Goal: Task Accomplishment & Management: Use online tool/utility

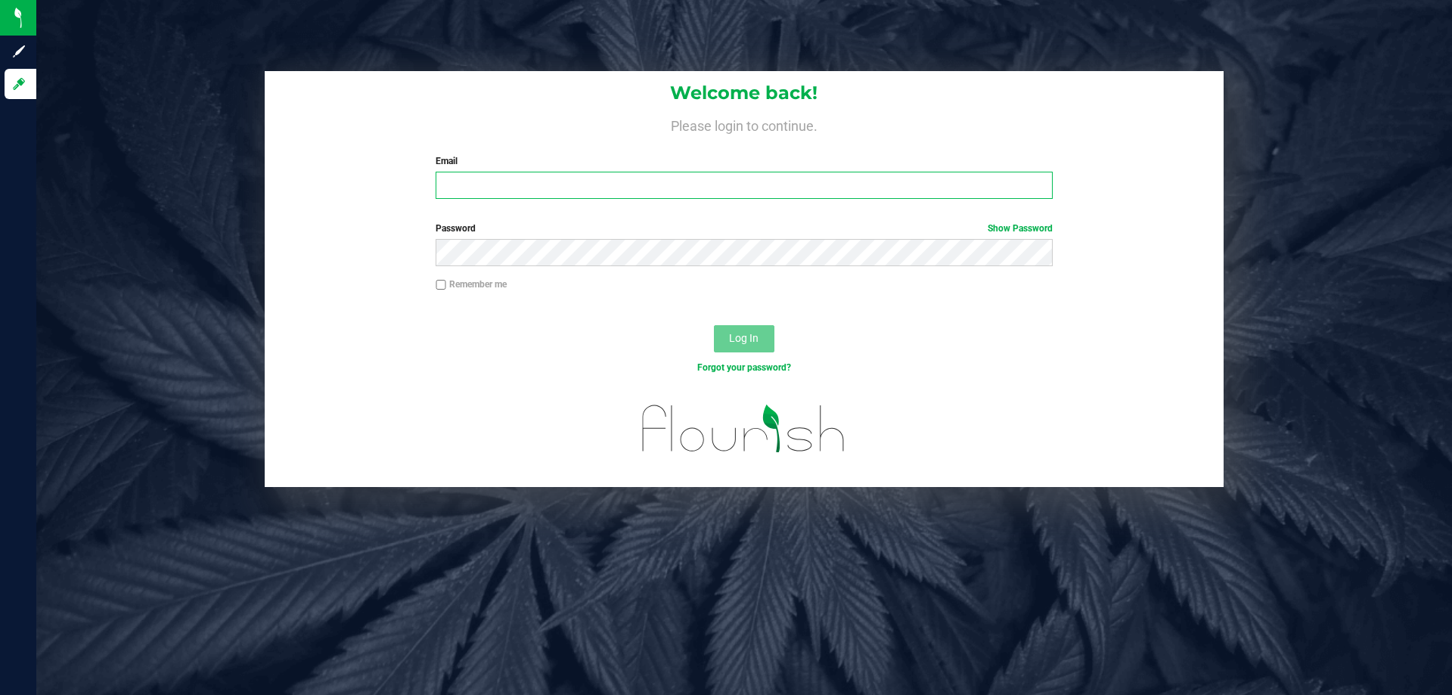
click at [711, 194] on input "Email" at bounding box center [743, 185] width 616 height 27
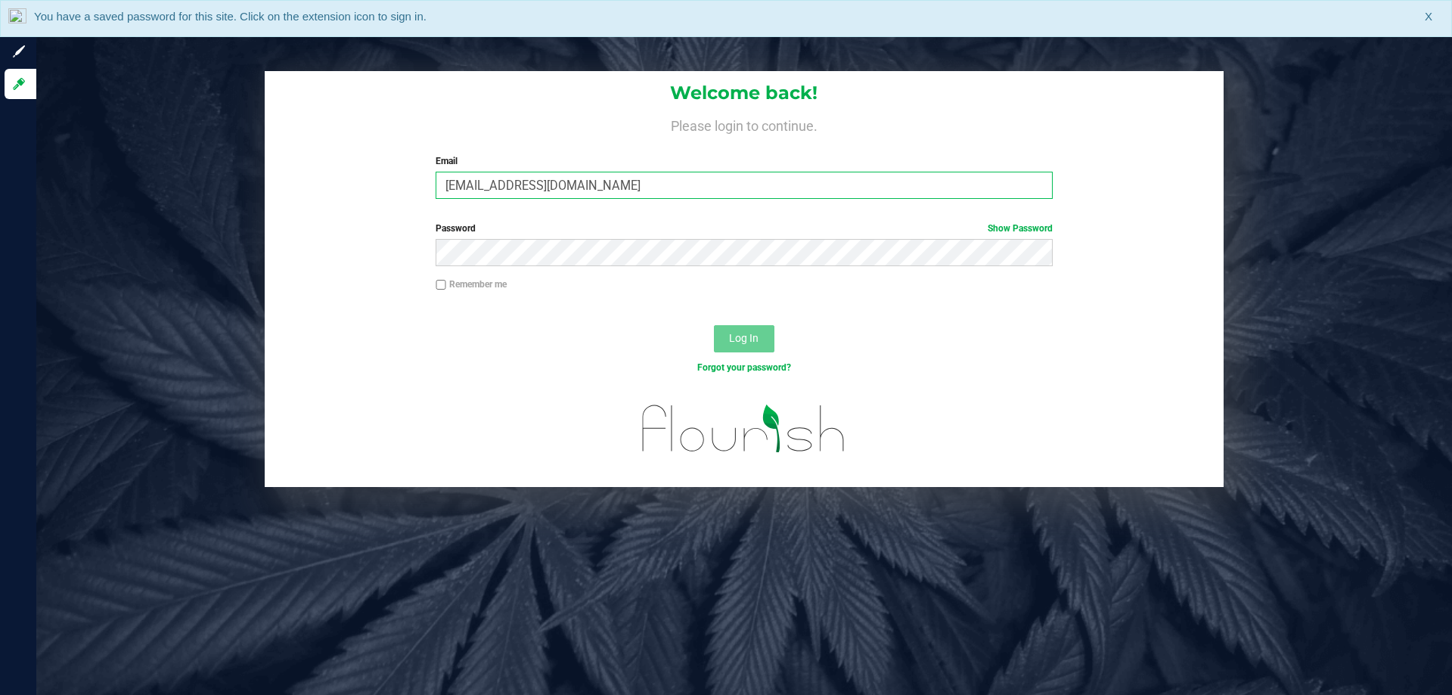
type input "[EMAIL_ADDRESS][DOMAIN_NAME]"
click at [714, 325] on button "Log In" at bounding box center [744, 338] width 60 height 27
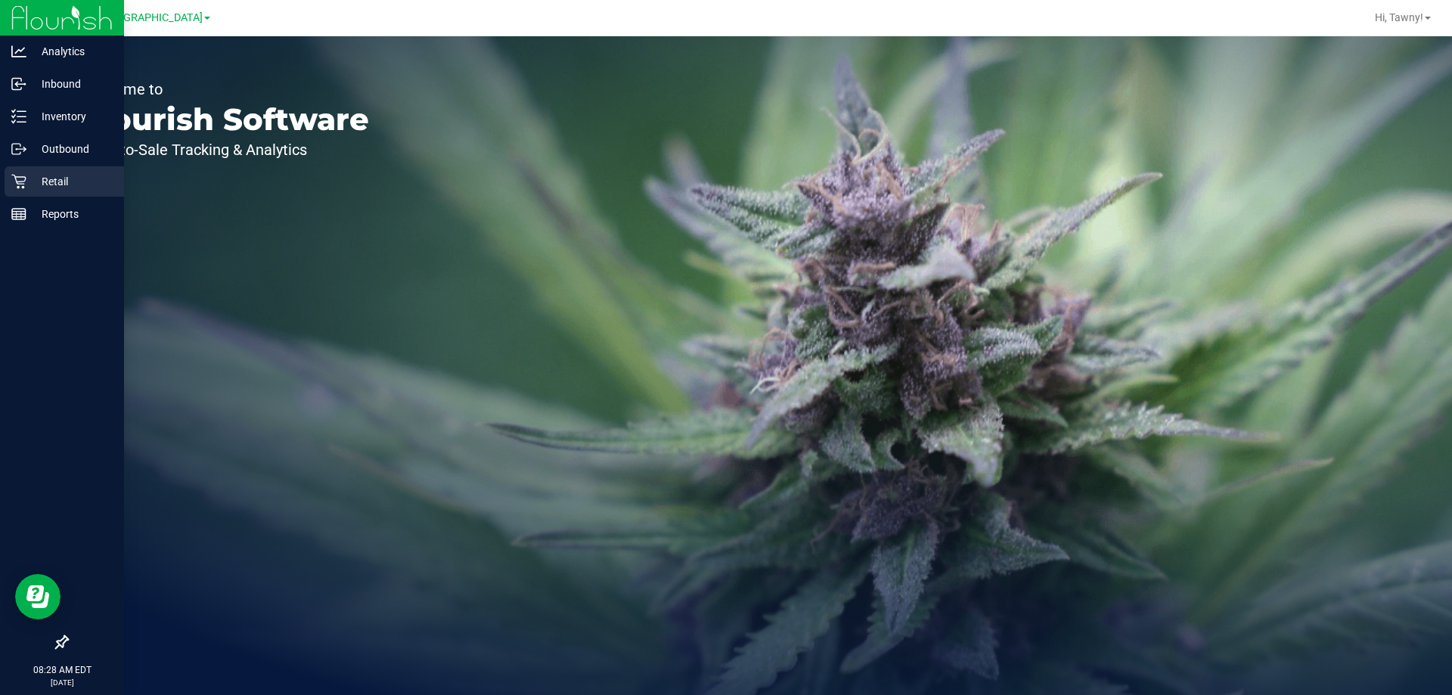
click at [4, 175] on link "Retail" at bounding box center [62, 182] width 124 height 33
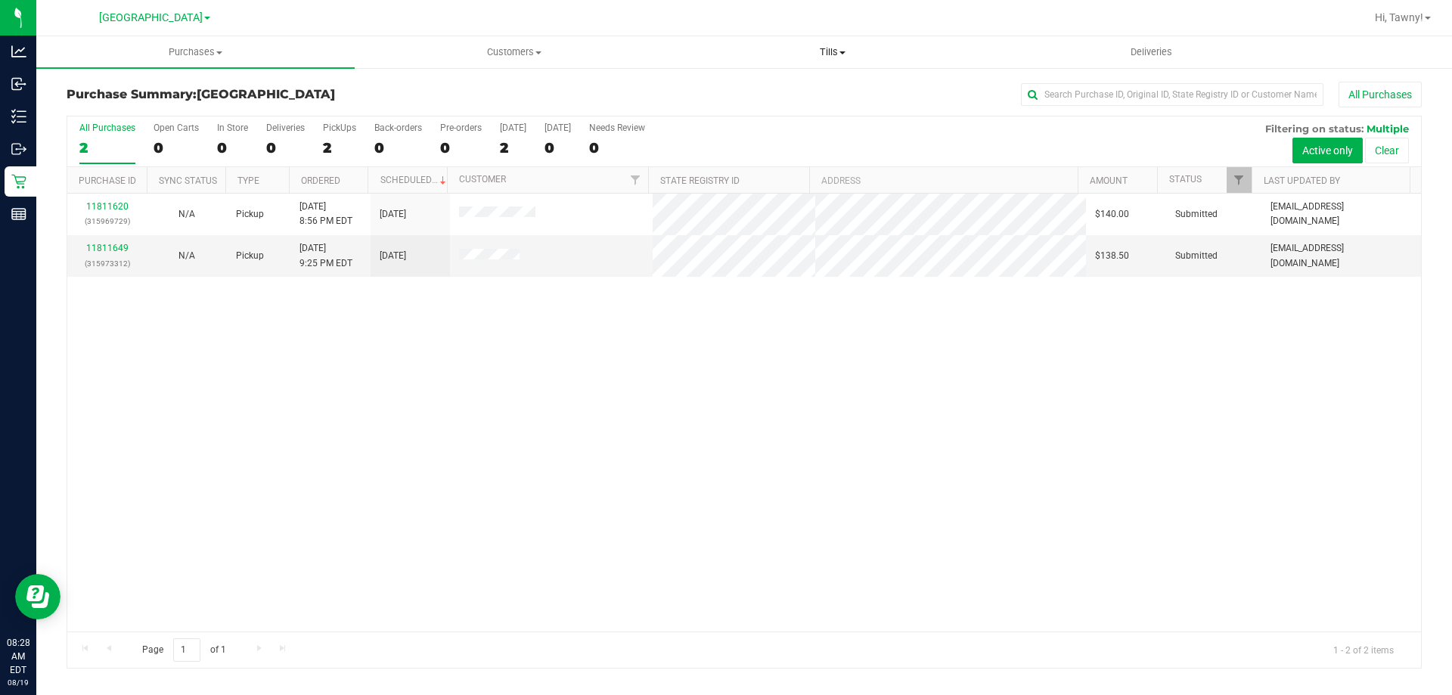
click at [826, 52] on span "Tills" at bounding box center [832, 52] width 317 height 14
click at [793, 91] on li "Manage tills" at bounding box center [832, 91] width 318 height 18
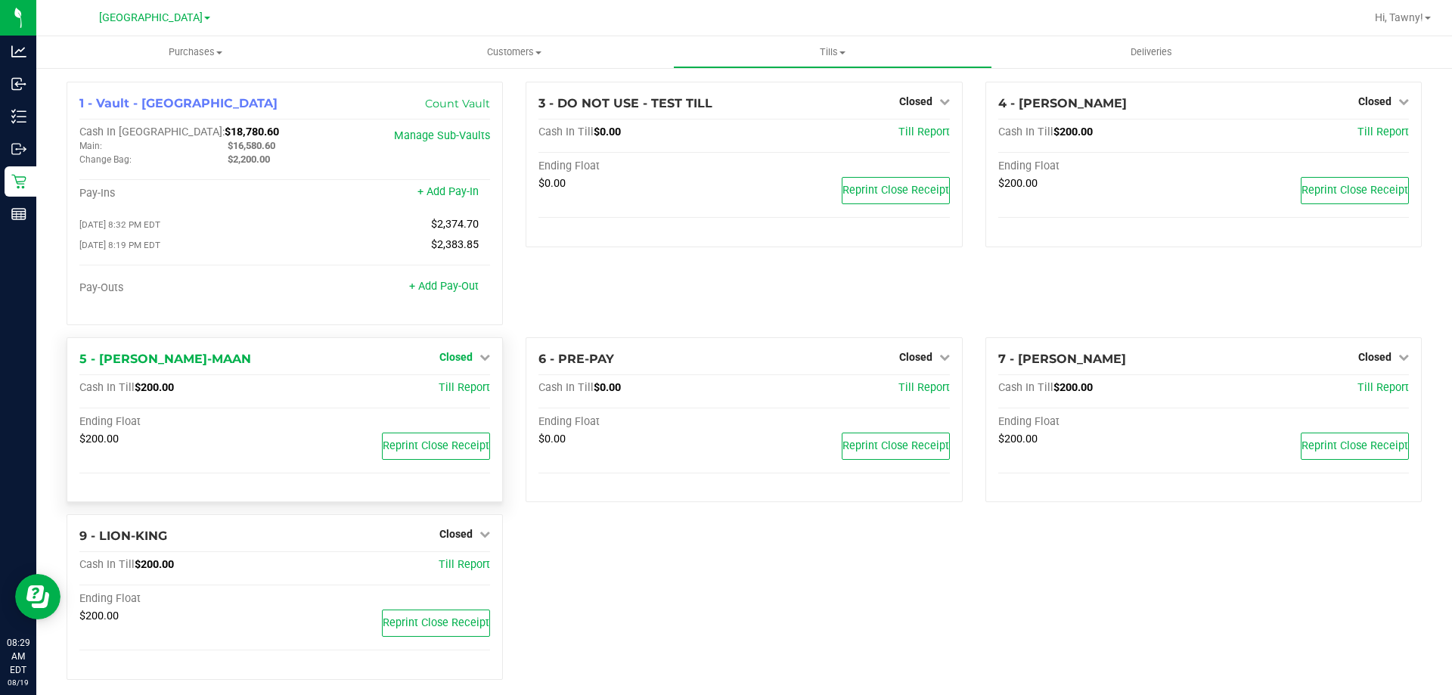
click at [466, 355] on span "Closed" at bounding box center [455, 357] width 33 height 12
click at [448, 389] on link "Open Till" at bounding box center [455, 388] width 40 height 12
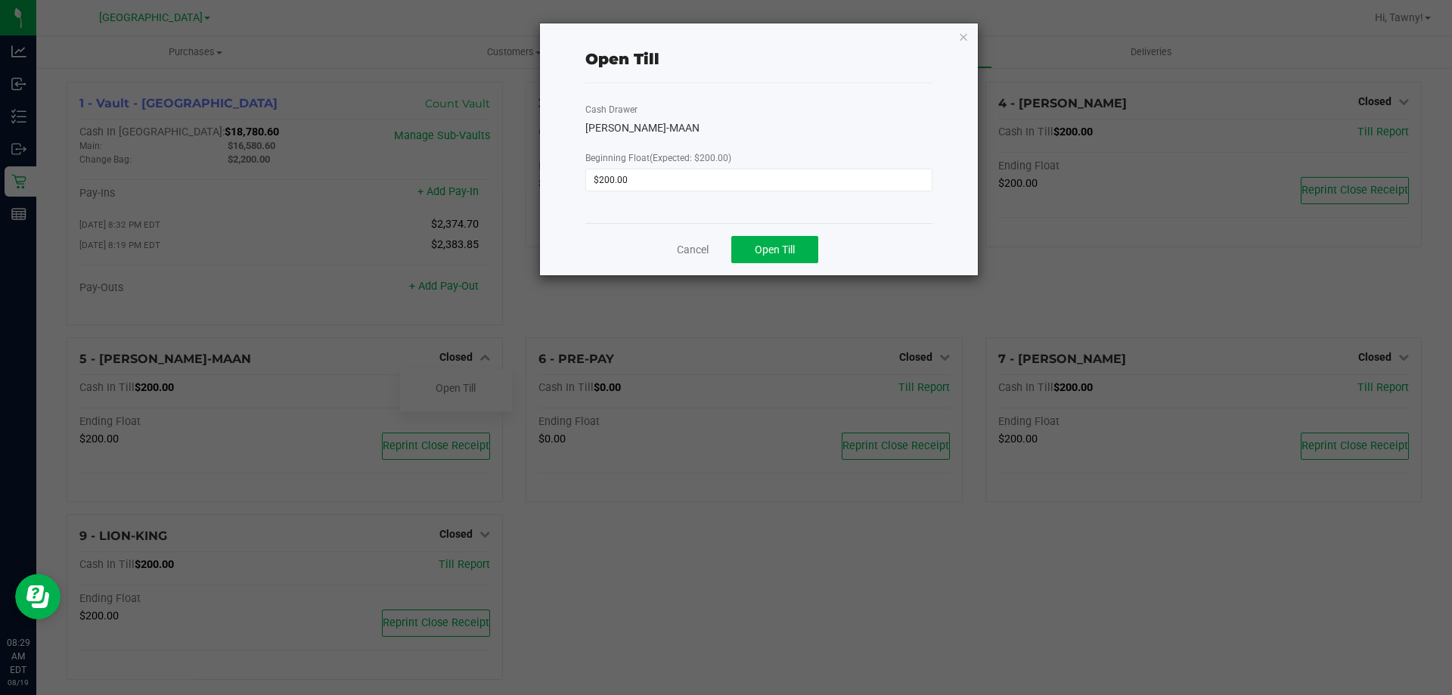
click at [762, 235] on div "Cancel Open Till" at bounding box center [758, 249] width 347 height 52
click at [765, 239] on button "Open Till" at bounding box center [774, 249] width 87 height 27
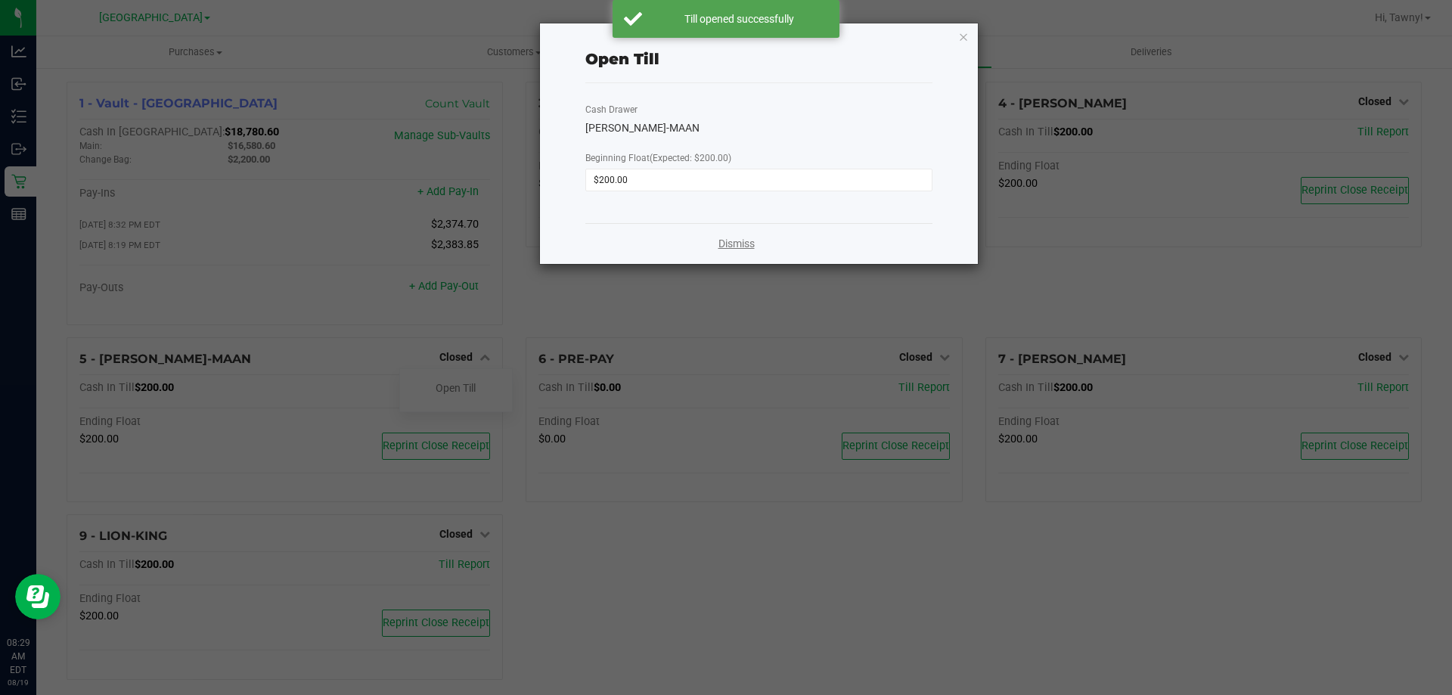
click at [733, 243] on link "Dismiss" at bounding box center [736, 244] width 36 height 16
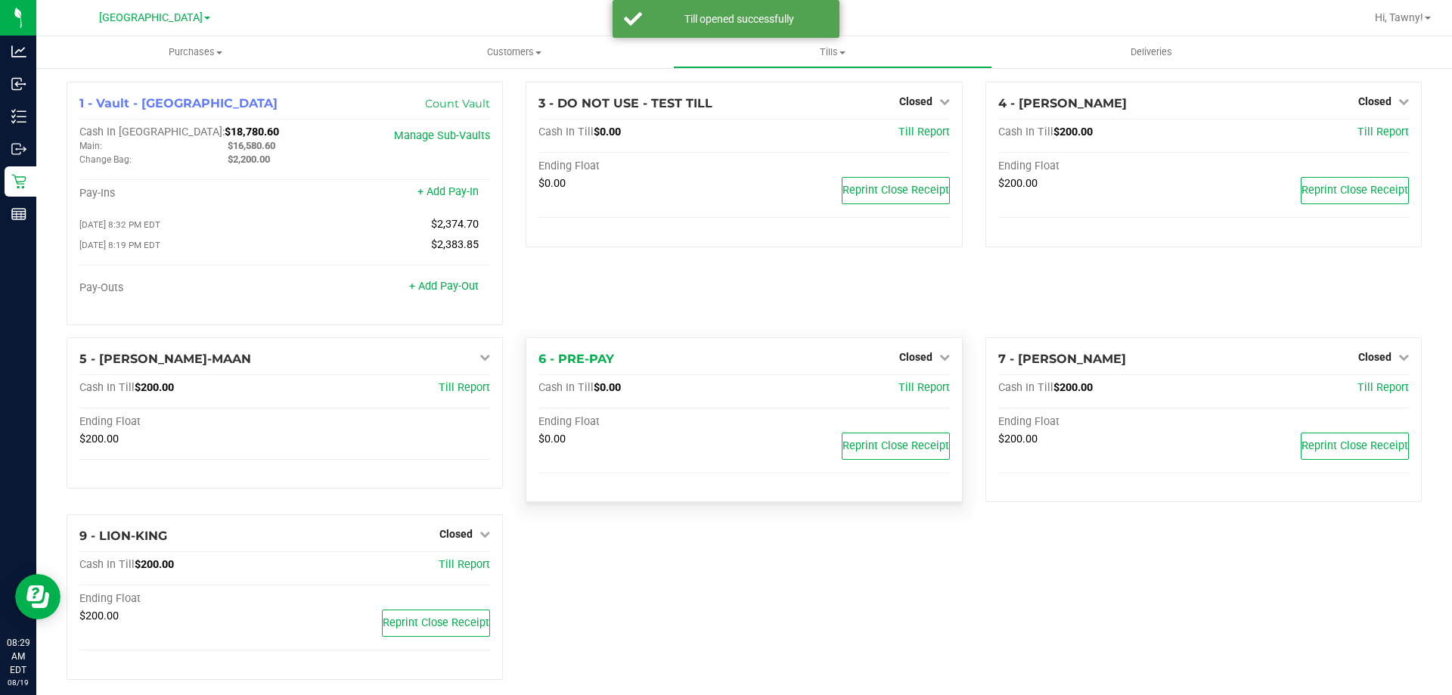
drag, startPoint x: 885, startPoint y: 364, endPoint x: 913, endPoint y: 359, distance: 28.5
click at [885, 364] on div "6 - PRE-PAY Closed Open Till" at bounding box center [743, 359] width 411 height 18
click at [913, 359] on span "Closed" at bounding box center [915, 357] width 33 height 12
click at [896, 388] on link "Open Till" at bounding box center [915, 388] width 40 height 12
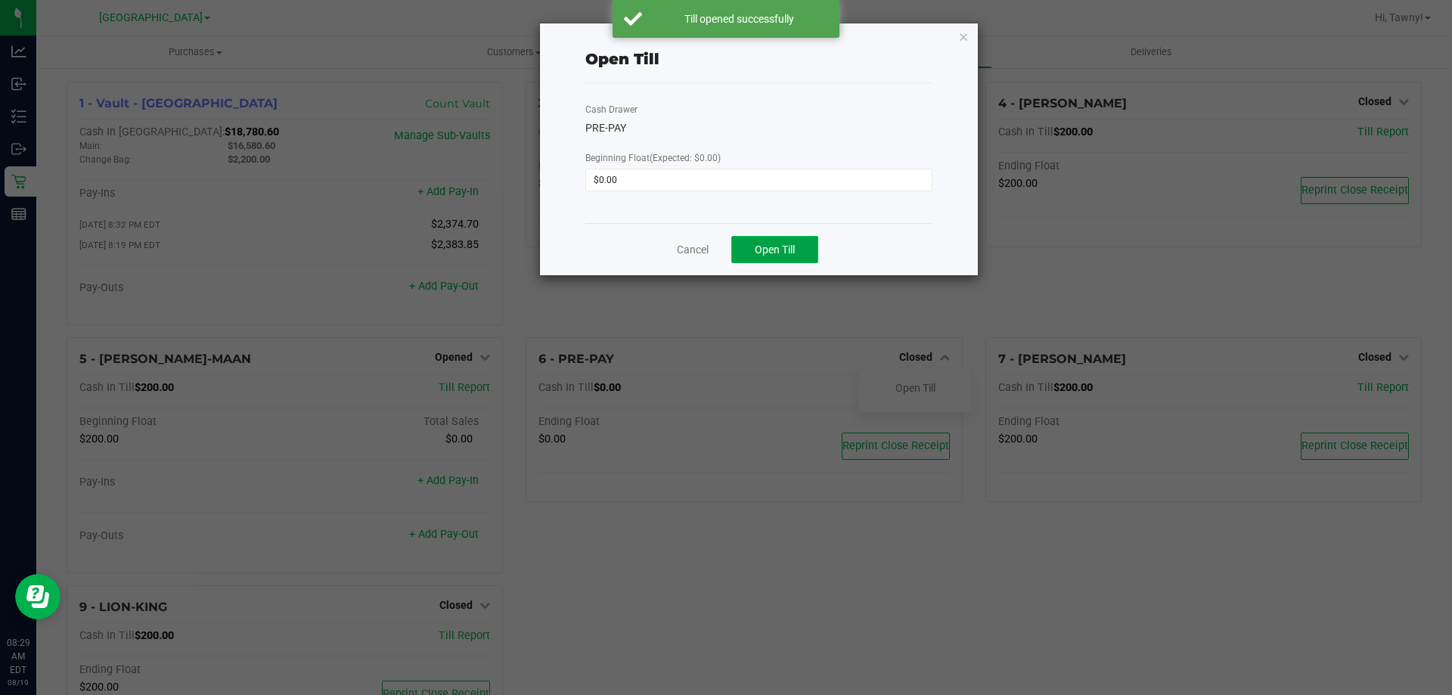
click at [773, 254] on span "Open Till" at bounding box center [775, 249] width 40 height 12
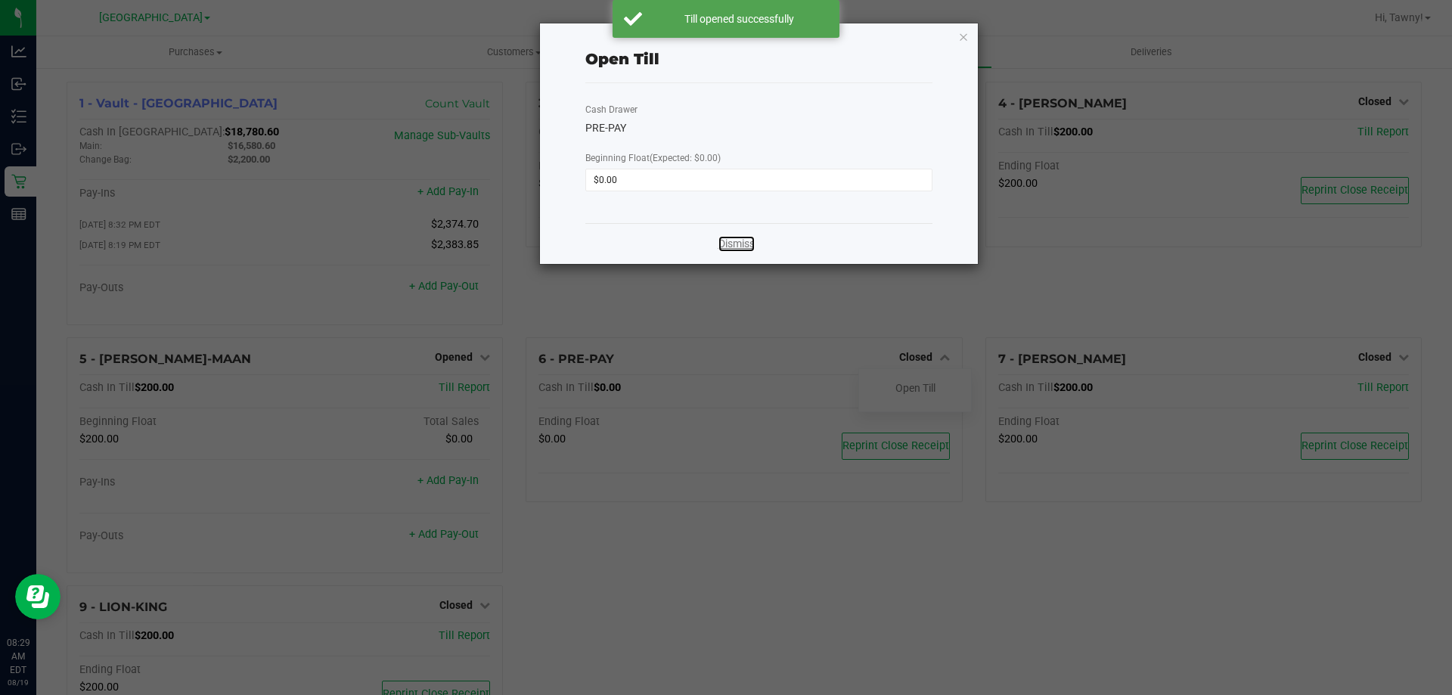
click at [736, 251] on link "Dismiss" at bounding box center [736, 244] width 36 height 16
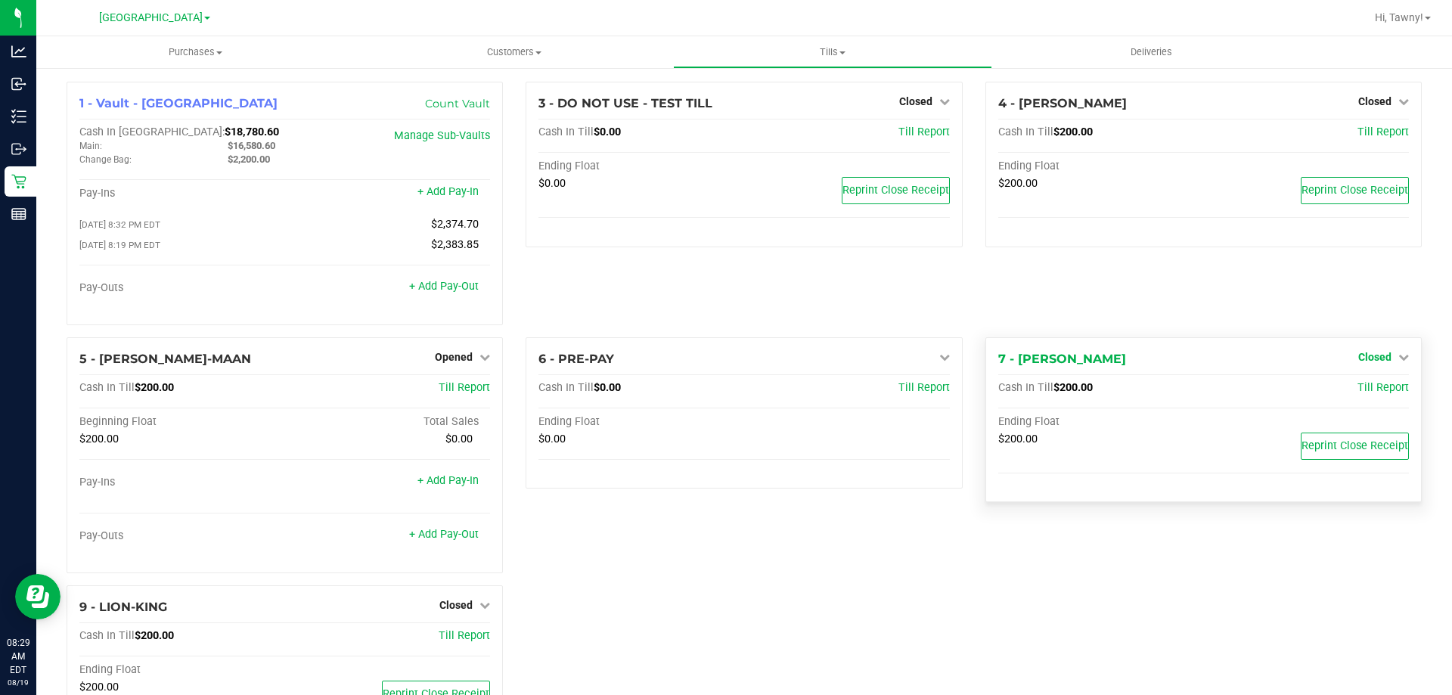
click at [1358, 355] on span "Closed" at bounding box center [1374, 357] width 33 height 12
click at [1362, 394] on link "Open Till" at bounding box center [1374, 388] width 40 height 12
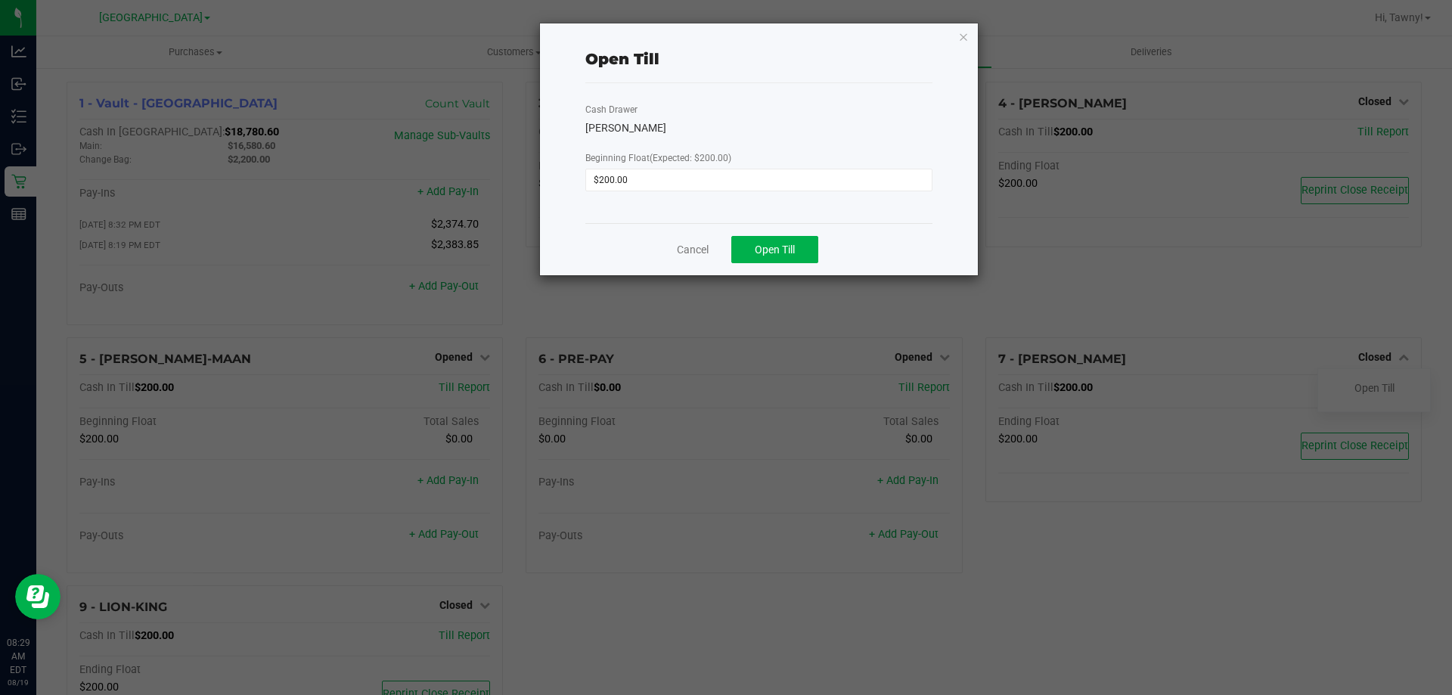
drag, startPoint x: 804, startPoint y: 265, endPoint x: 804, endPoint y: 255, distance: 9.8
click at [804, 263] on div "Cancel Open Till" at bounding box center [758, 249] width 347 height 52
click at [804, 253] on button "Open Till" at bounding box center [774, 249] width 87 height 27
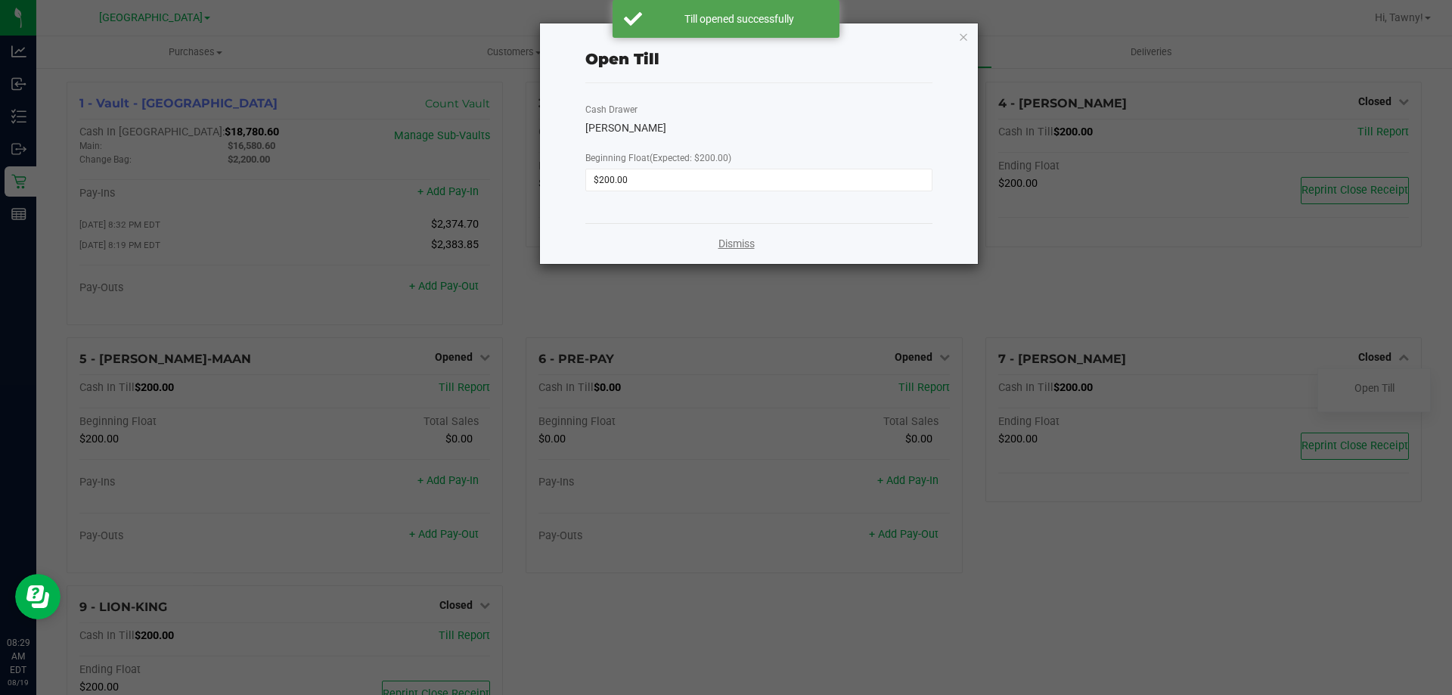
click at [724, 246] on link "Dismiss" at bounding box center [736, 244] width 36 height 16
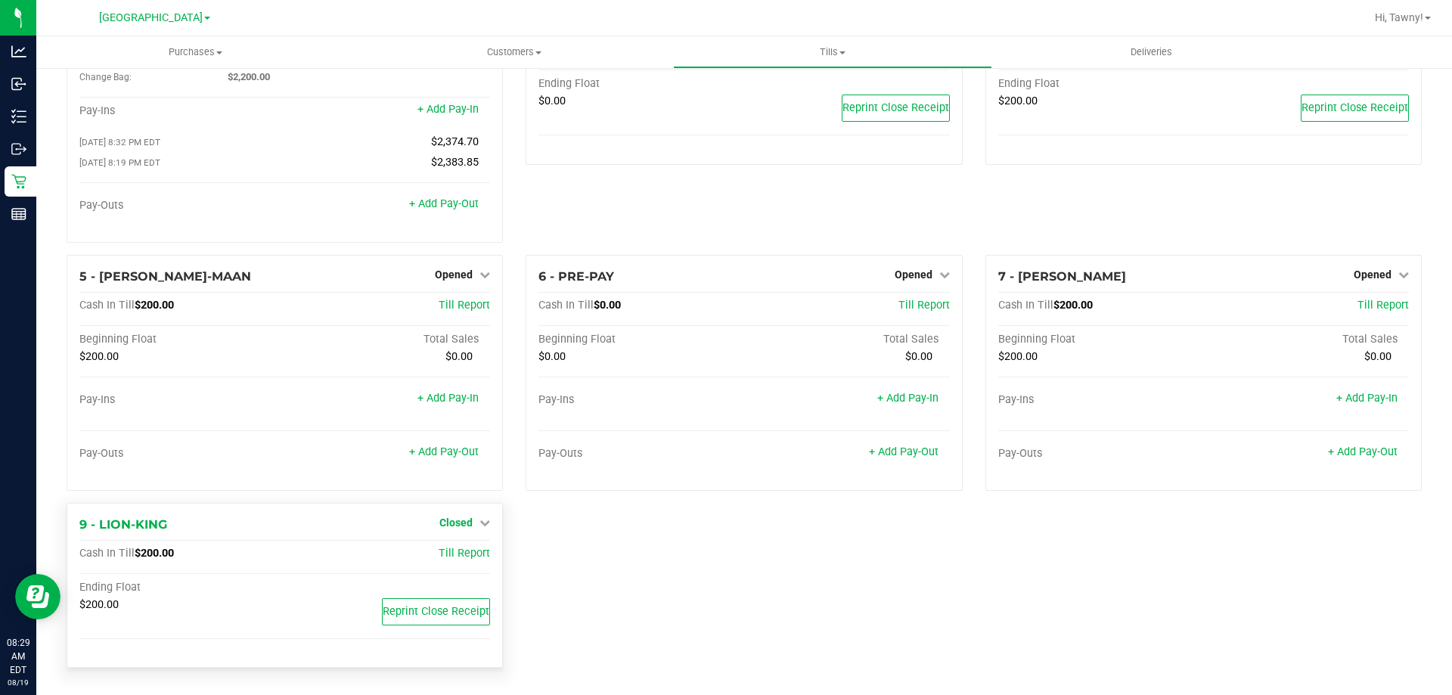
scroll to position [85, 0]
click at [479, 520] on icon at bounding box center [484, 522] width 11 height 11
click at [461, 545] on div "Open Till" at bounding box center [456, 553] width 112 height 19
click at [461, 549] on link "Open Till" at bounding box center [455, 553] width 40 height 12
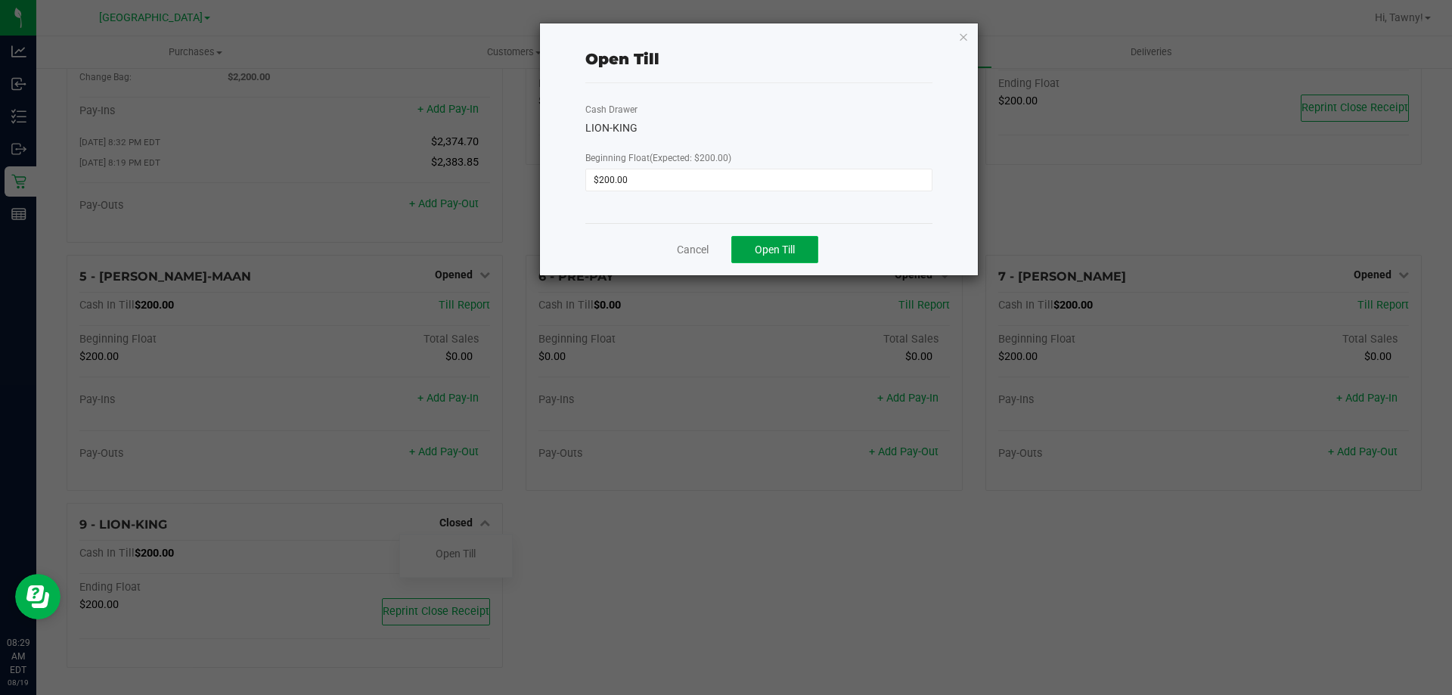
click at [777, 262] on button "Open Till" at bounding box center [774, 249] width 87 height 27
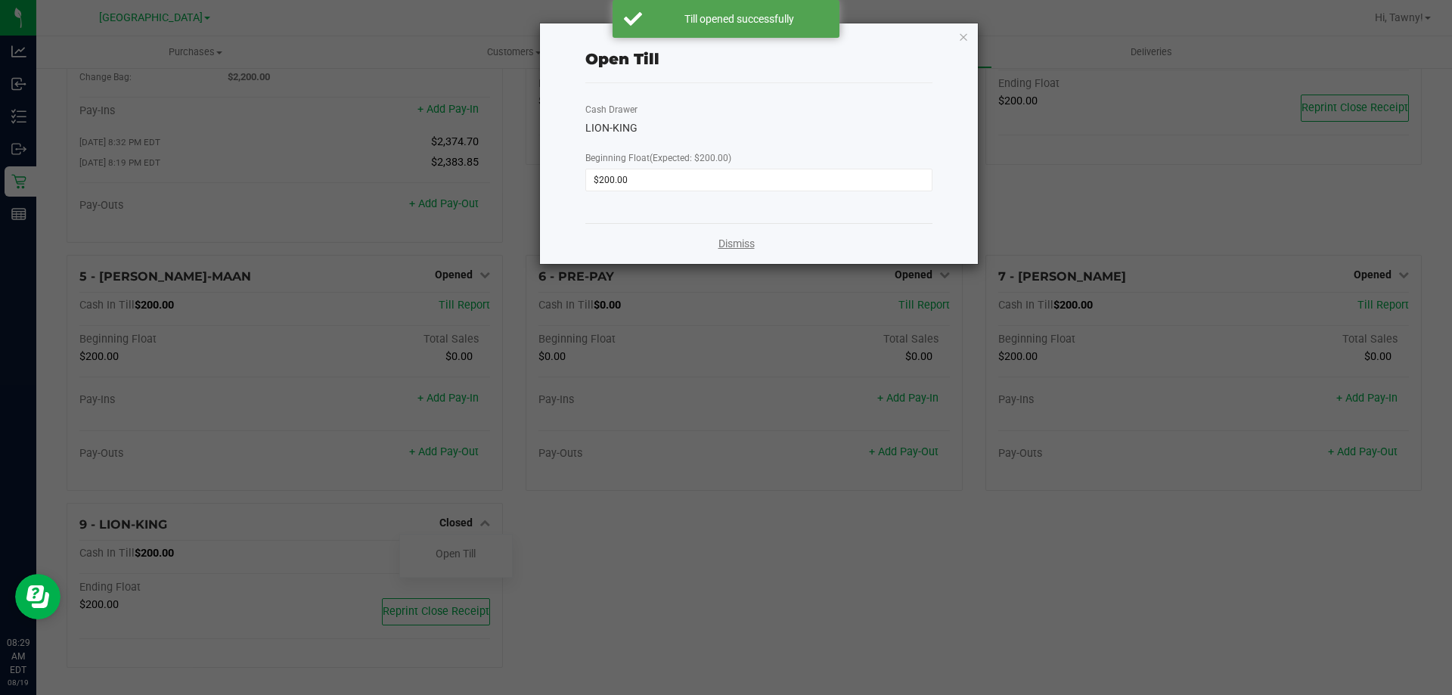
click at [739, 245] on link "Dismiss" at bounding box center [736, 244] width 36 height 16
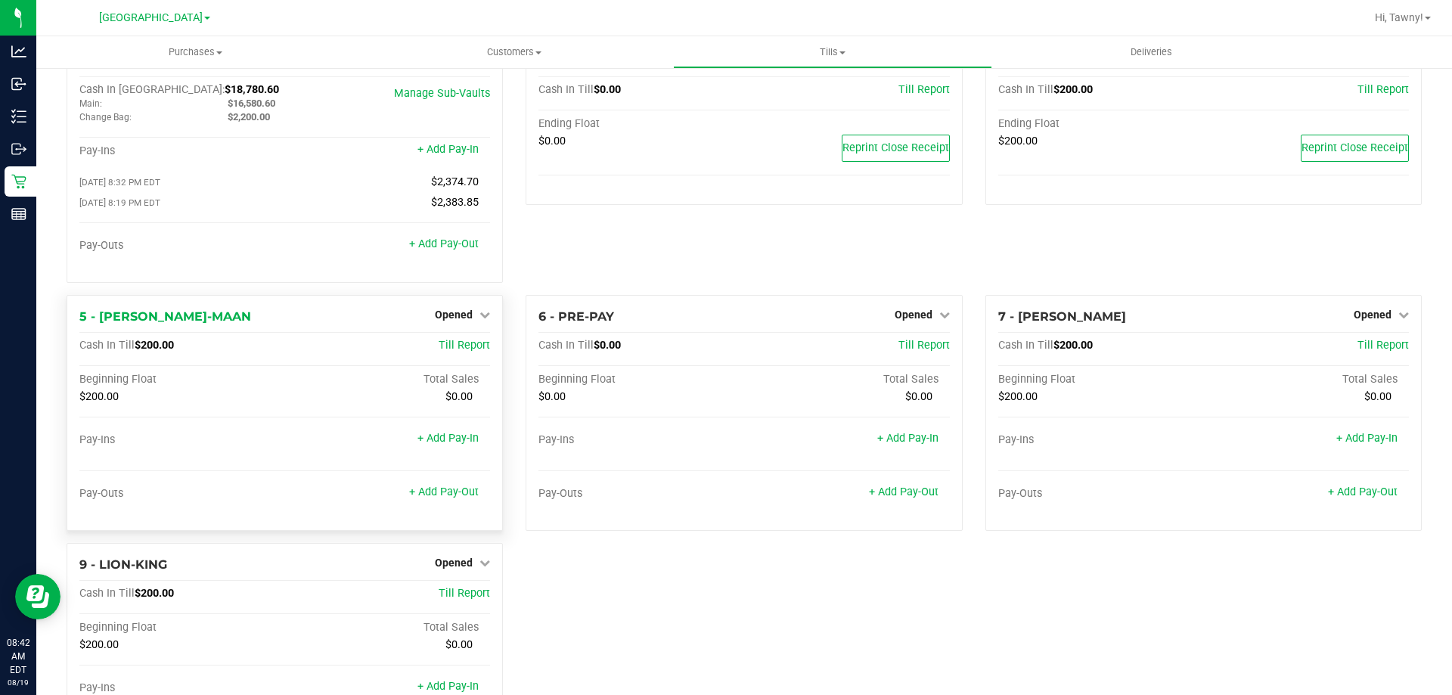
scroll to position [0, 0]
